Goal: Task Accomplishment & Management: Manage account settings

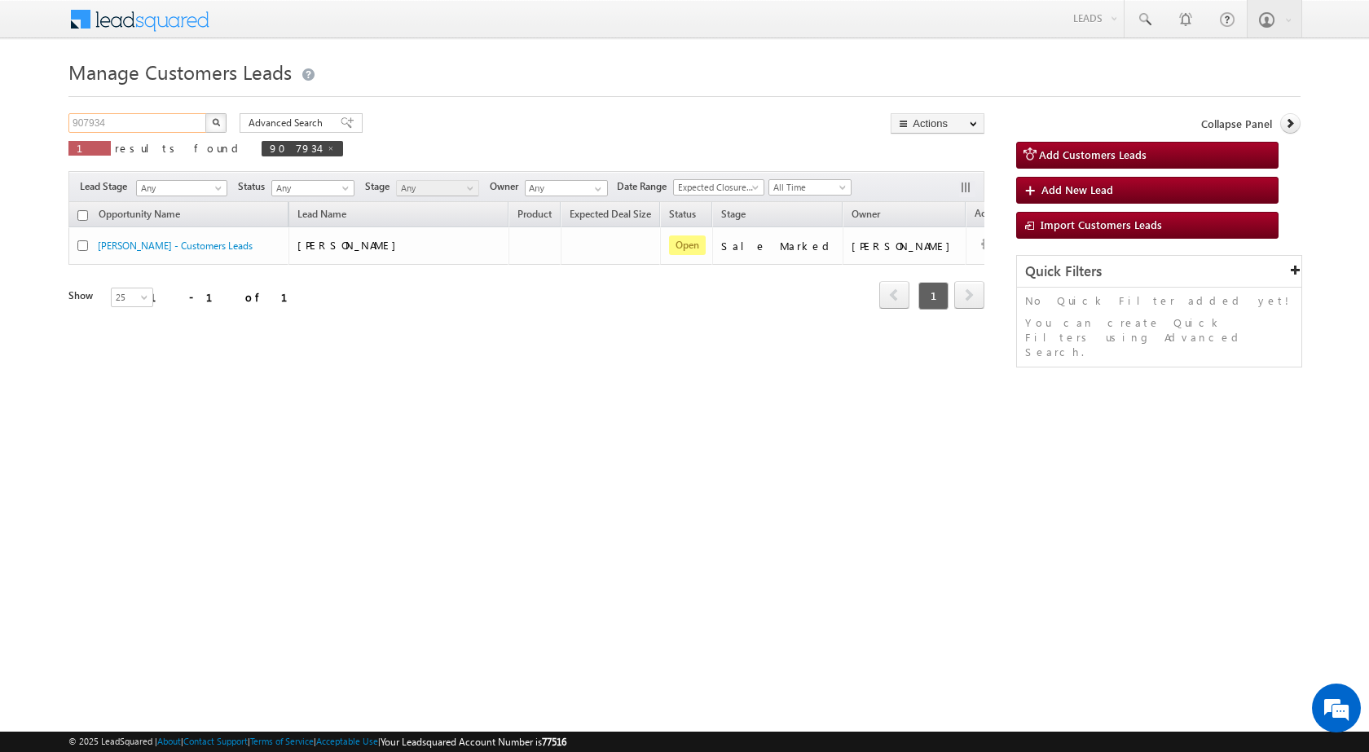
click at [115, 128] on input "907934" at bounding box center [137, 123] width 139 height 20
click at [115, 126] on input "907934" at bounding box center [137, 123] width 139 height 20
paste input "11662"
type input "911662"
click at [212, 124] on img "button" at bounding box center [216, 122] width 8 height 8
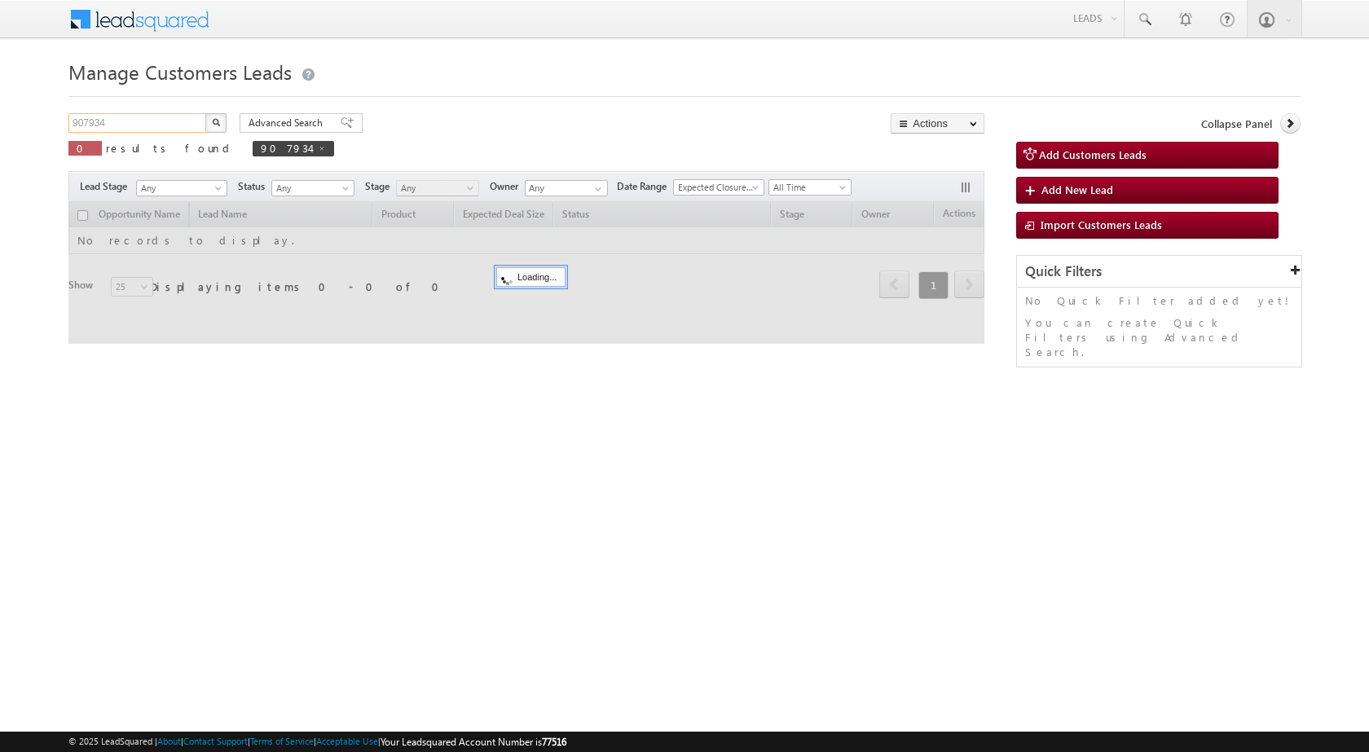
click at [183, 127] on input "907934" at bounding box center [137, 123] width 139 height 20
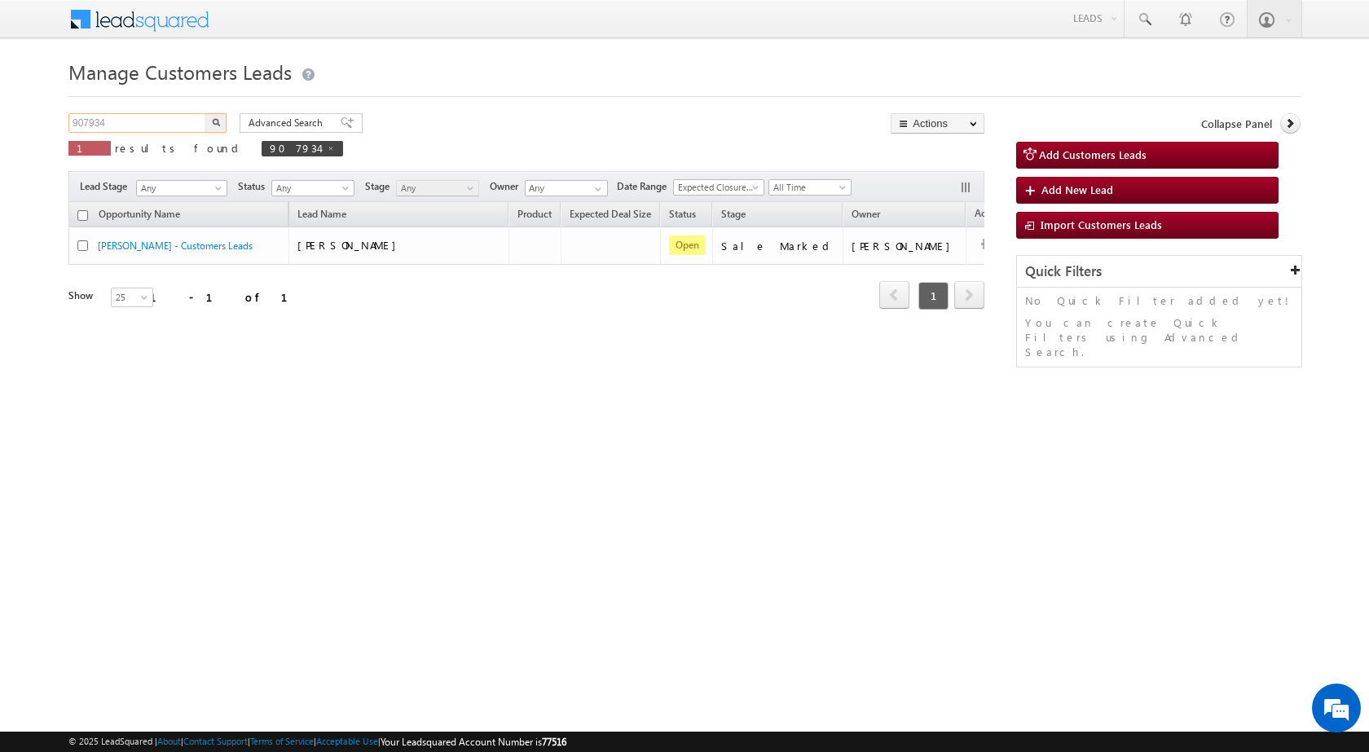
click at [127, 120] on input "907934" at bounding box center [137, 123] width 139 height 20
paste input "11662"
type input "911662"
click at [205, 113] on button "button" at bounding box center [215, 123] width 21 height 20
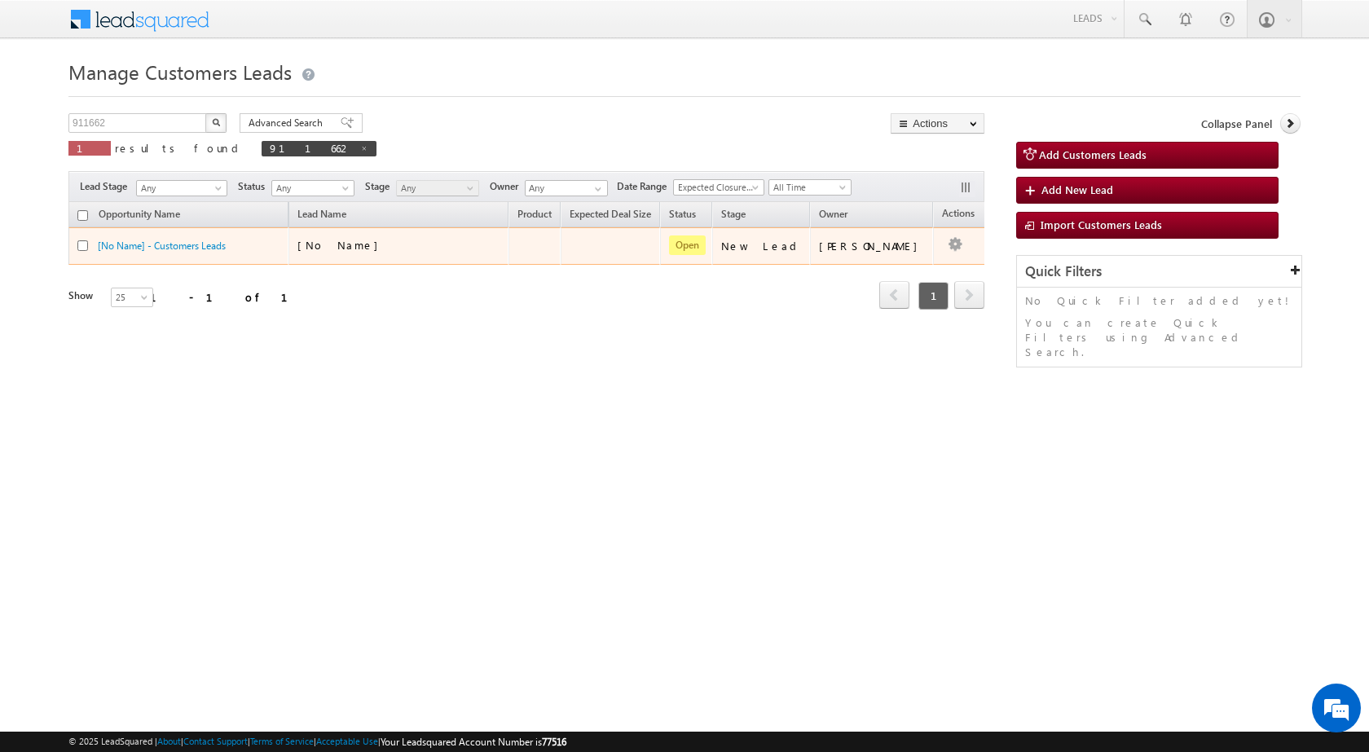
click at [560, 250] on td at bounding box center [534, 245] width 52 height 37
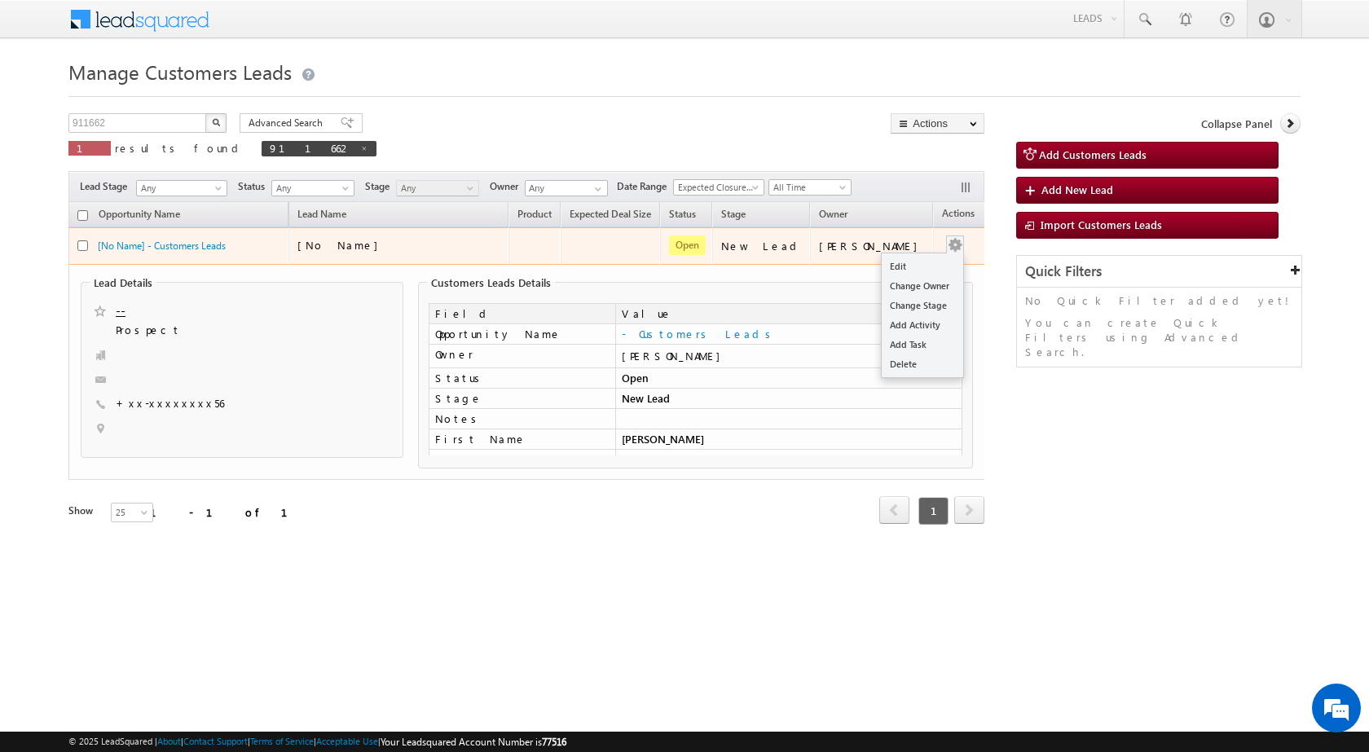
click at [947, 246] on button "button" at bounding box center [955, 245] width 16 height 16
click at [947, 248] on button "button" at bounding box center [955, 245] width 16 height 16
click at [912, 262] on link "Edit" at bounding box center [921, 267] width 81 height 20
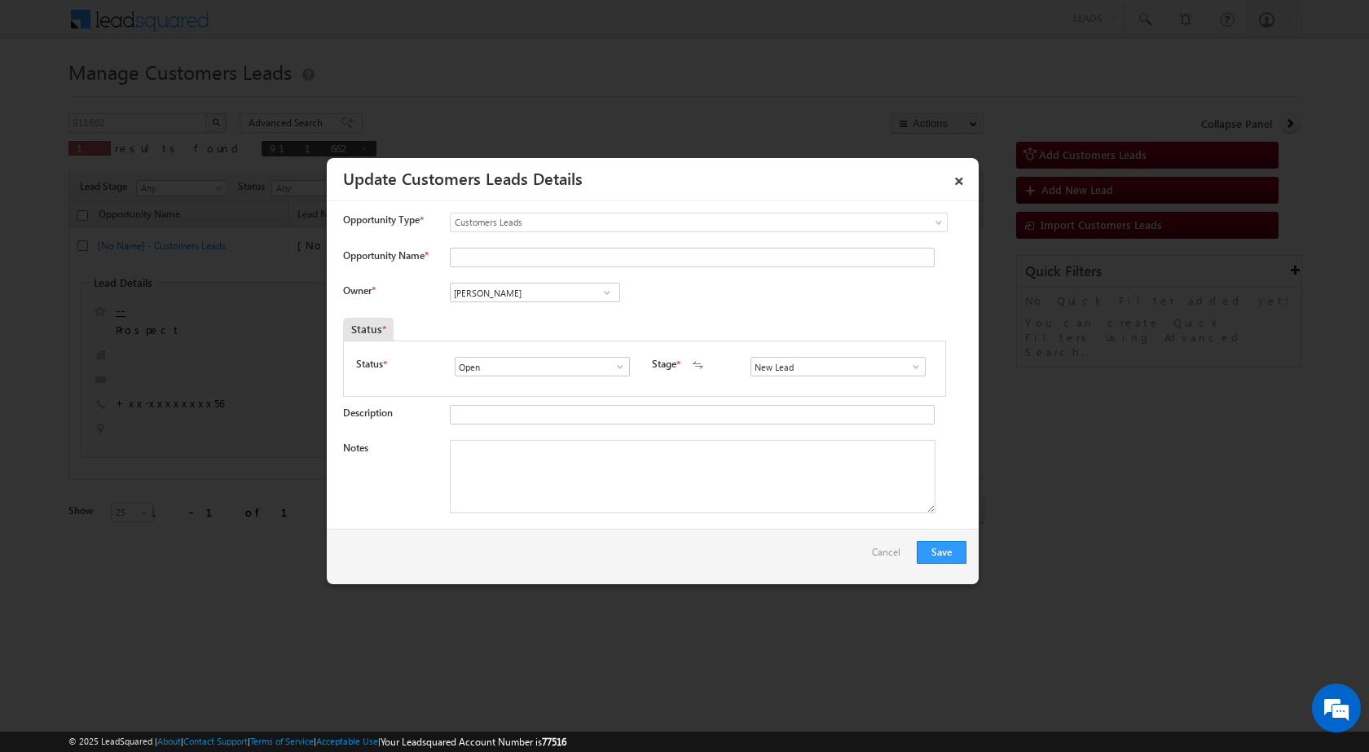
click at [916, 361] on span at bounding box center [915, 366] width 16 height 13
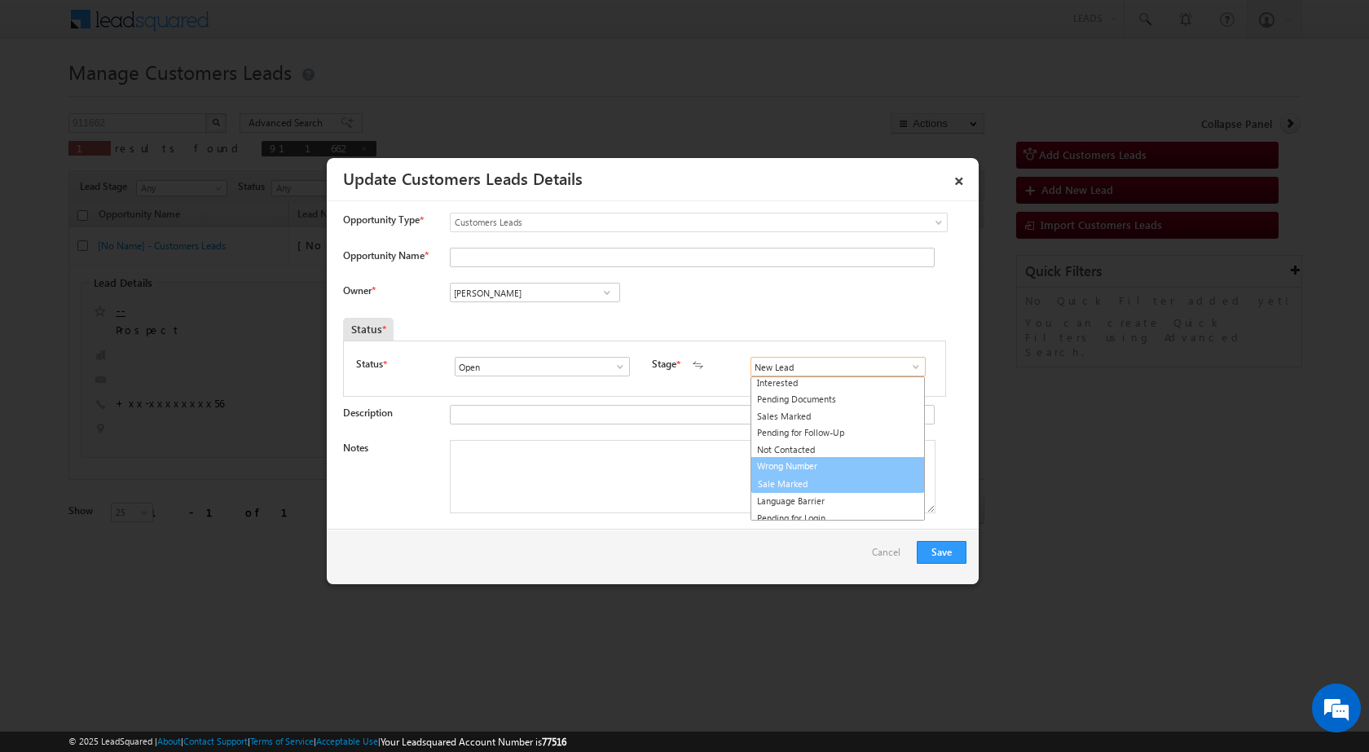
scroll to position [24, 0]
click at [793, 475] on link "Sale Marked" at bounding box center [837, 478] width 174 height 19
type input "Sale Marked"
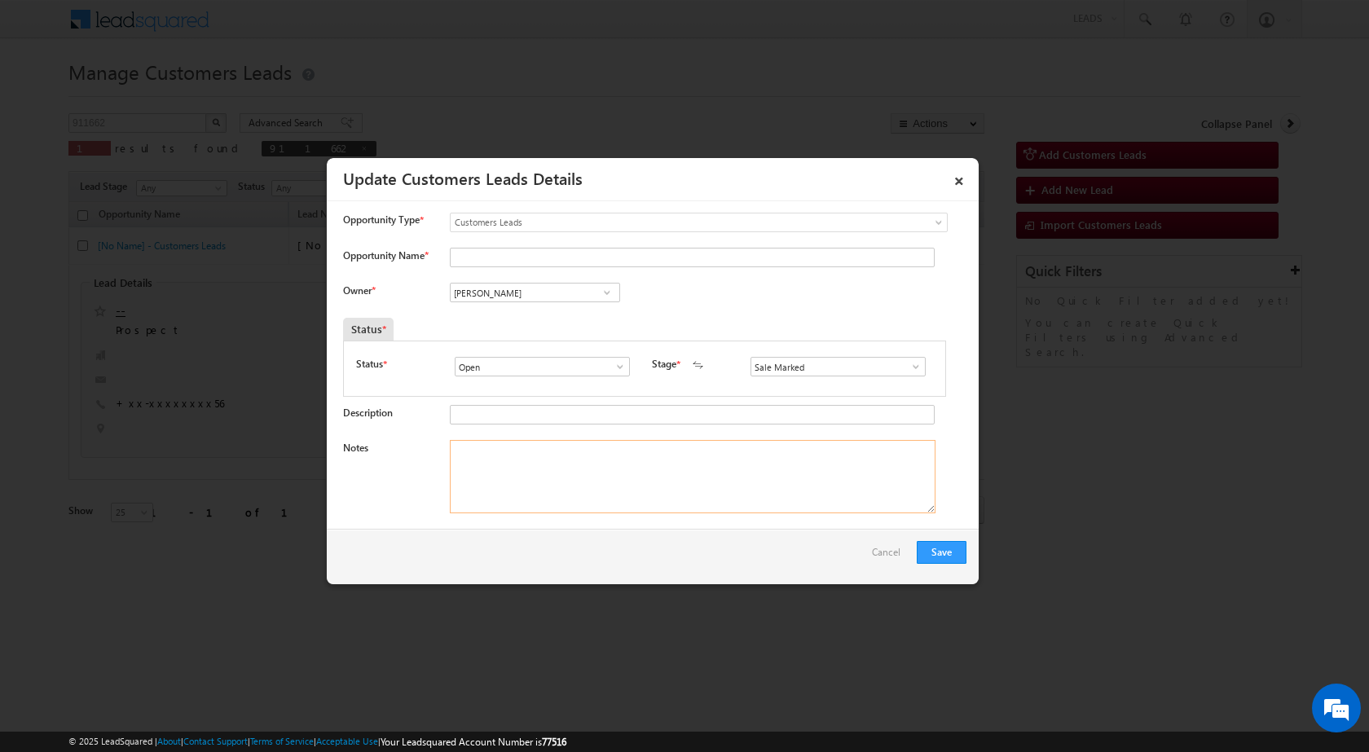
click at [518, 480] on textarea "Notes" at bounding box center [693, 476] width 486 height 73
paste textarea "911662 - VB_Interested - [PERSON_NAME] - 9784715956 - JHALAWAR 326001 - CONSTRU…"
type textarea "911662 - VB_Interested - [PERSON_NAME] - 9784715956 - JHALAWAR 326001 - CONSTRU…"
click at [512, 299] on input "[PERSON_NAME]" at bounding box center [535, 293] width 170 height 20
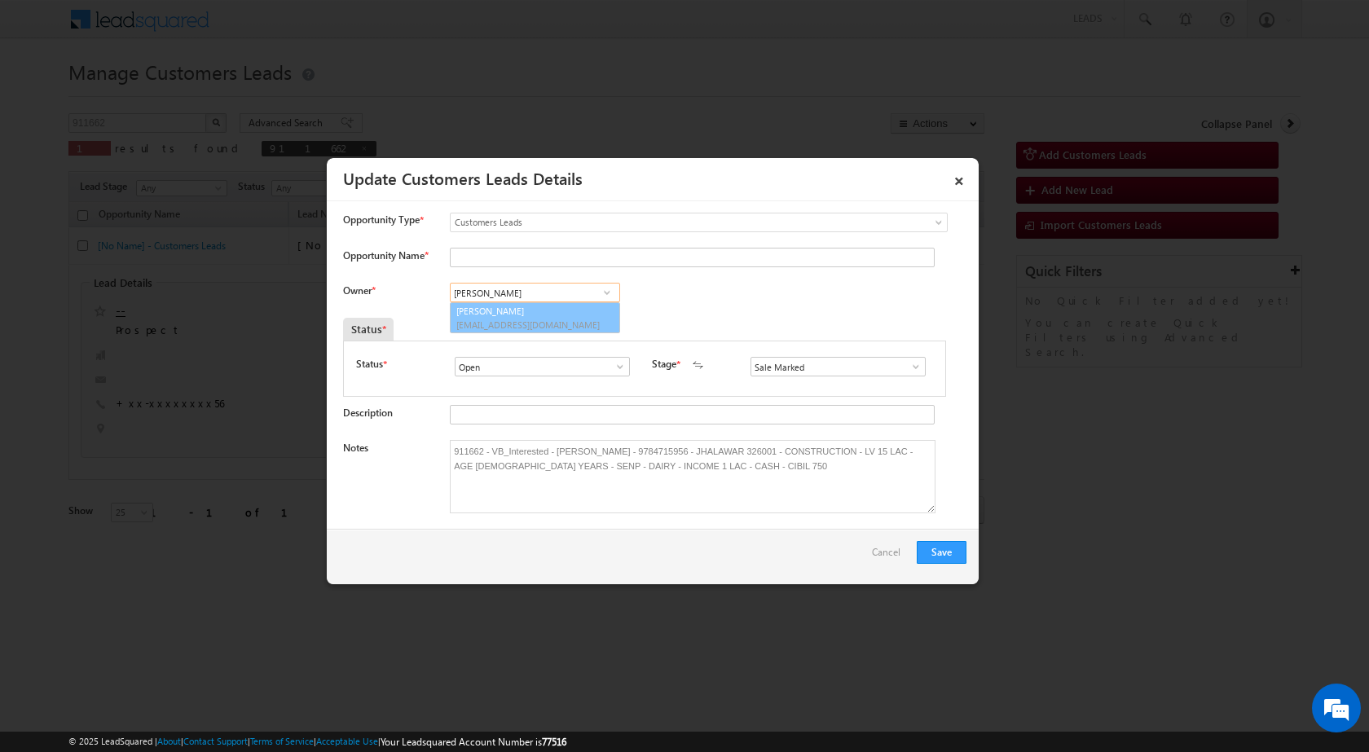
click at [529, 290] on input "[PERSON_NAME]" at bounding box center [535, 293] width 170 height 20
paste input
drag, startPoint x: 527, startPoint y: 288, endPoint x: 356, endPoint y: 283, distance: 171.2
click at [357, 283] on div "Owner * Vikas Halwai Vikas Halwai Vikas Halwai Vikas Halwai 91260e7f-3a0b-11f0-…" at bounding box center [654, 296] width 623 height 27
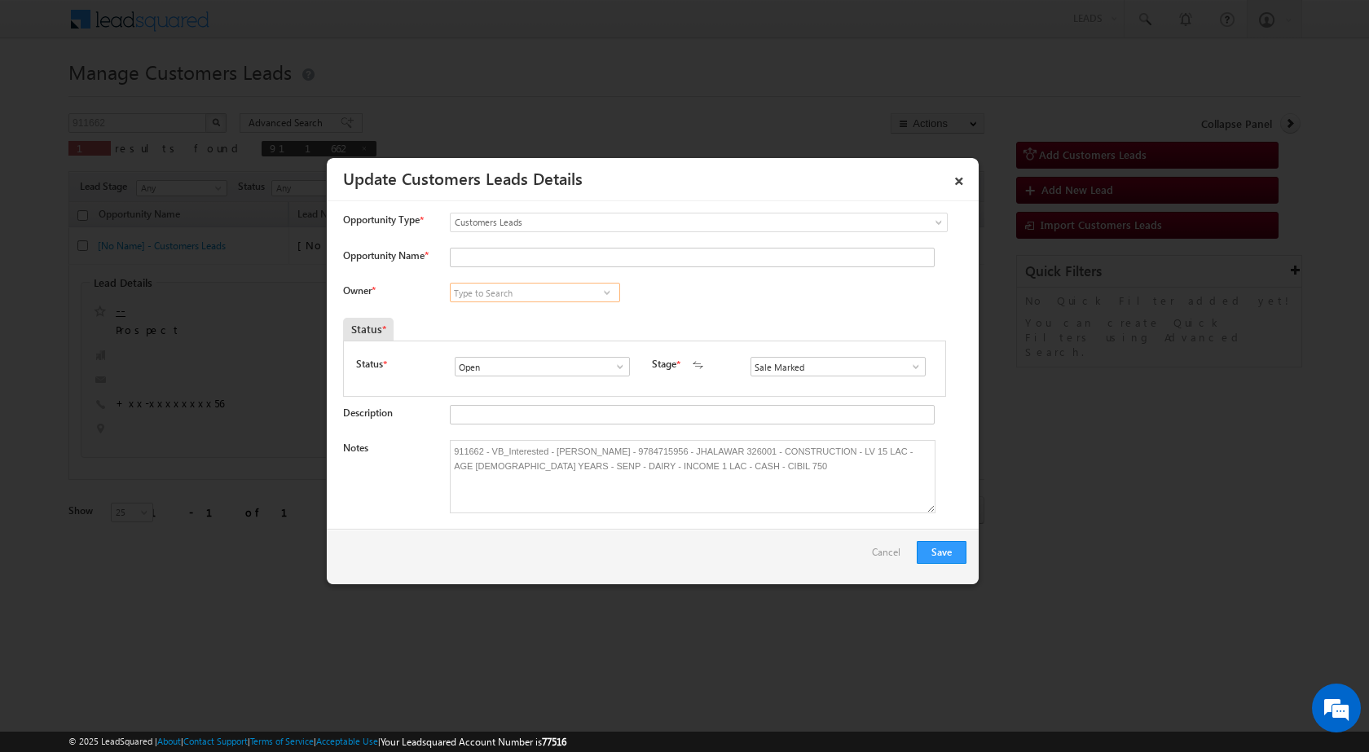
click at [541, 292] on input at bounding box center [535, 293] width 170 height 20
paste input "[EMAIL_ADDRESS][DOMAIN_NAME]"
click at [572, 308] on link "[PERSON_NAME] [PERSON_NAME][EMAIL_ADDRESS][DOMAIN_NAME]" at bounding box center [535, 317] width 170 height 31
type input "[PERSON_NAME]"
click at [790, 294] on div "Owner * [PERSON_NAME] [PERSON_NAME] [PERSON_NAME] [PERSON_NAME] [PERSON_NAME] […" at bounding box center [654, 296] width 623 height 27
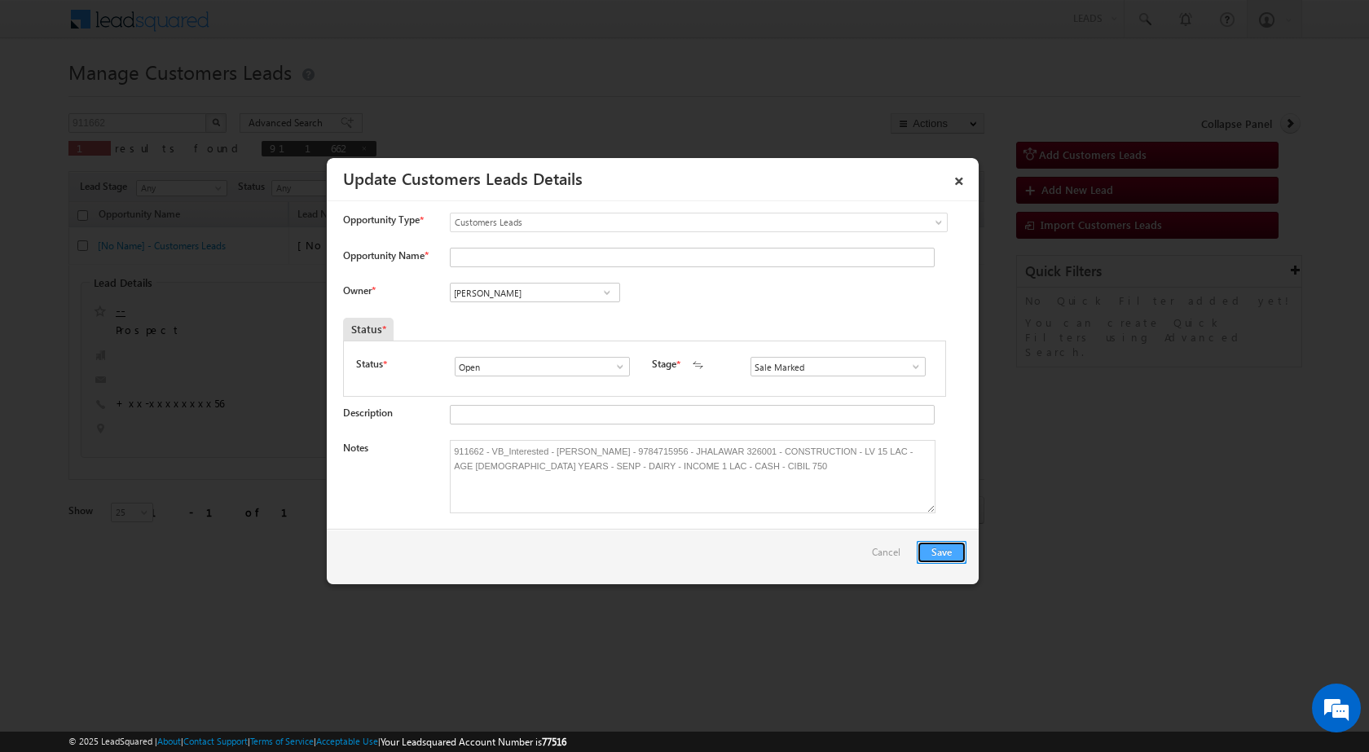
click at [937, 558] on button "Save" at bounding box center [941, 552] width 50 height 23
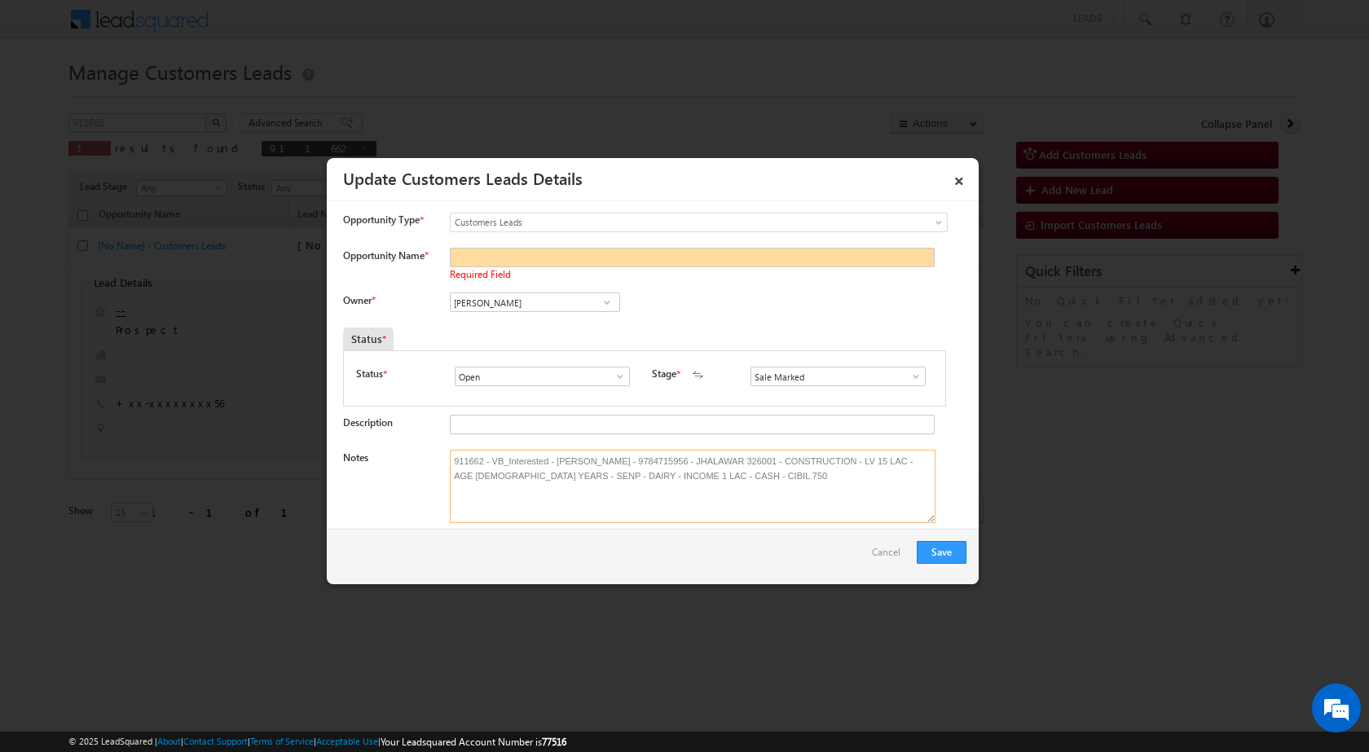
drag, startPoint x: 555, startPoint y: 459, endPoint x: 622, endPoint y: 461, distance: 67.6
click at [622, 461] on textarea "911662 - VB_Interested - [PERSON_NAME] - 9784715956 - JHALAWAR 326001 - CONSTRU…" at bounding box center [693, 486] width 486 height 73
click at [555, 258] on input "Opportunity Name *" at bounding box center [692, 258] width 485 height 20
paste input "[PERSON_NAME]"
type input "[PERSON_NAME]"
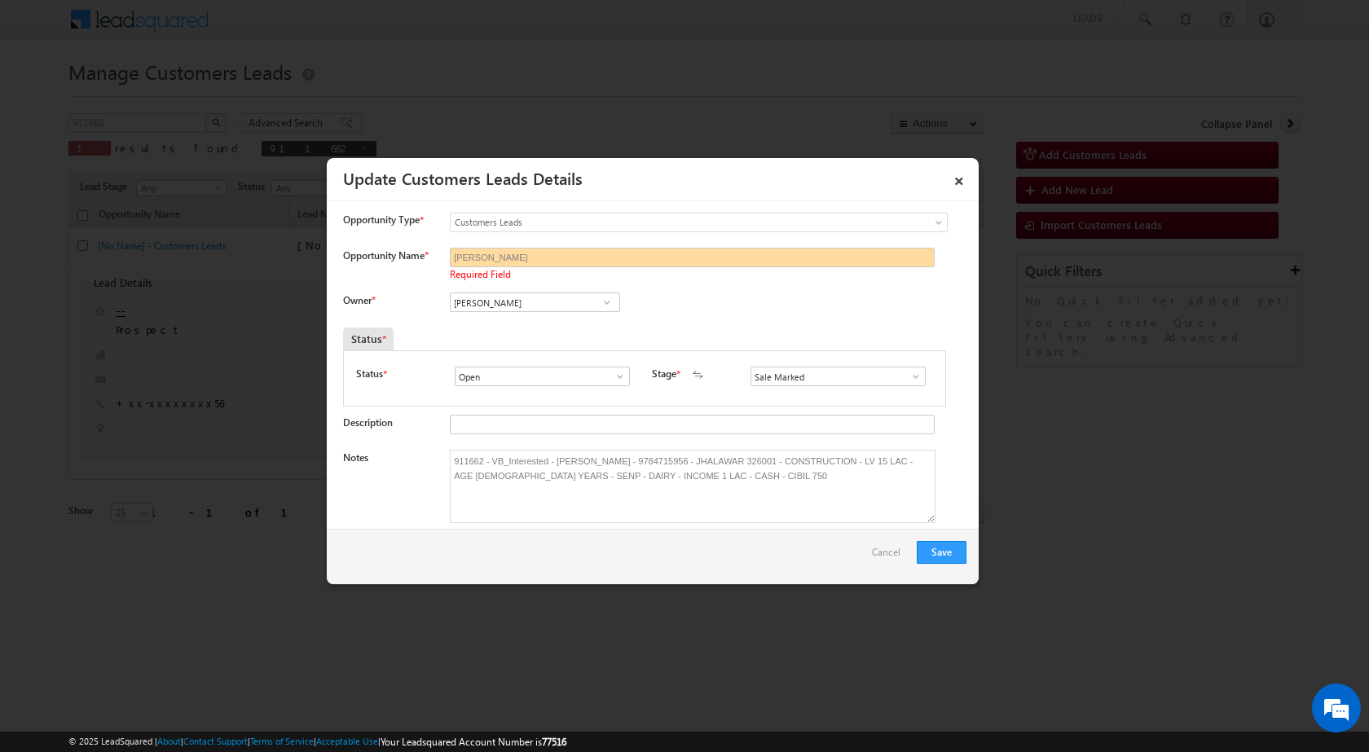
click at [832, 307] on div "Owner * [PERSON_NAME] [PERSON_NAME] [PERSON_NAME] [PERSON_NAME] [PERSON_NAME] […" at bounding box center [654, 305] width 623 height 27
click at [942, 551] on button "Save" at bounding box center [941, 552] width 50 height 23
